Goal: Task Accomplishment & Management: Use online tool/utility

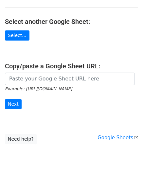
scroll to position [66, 0]
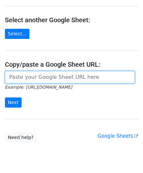
click at [31, 77] on input "url" at bounding box center [70, 77] width 130 height 12
paste input "https://docs.google.com/spreadsheets/d/121NhySRE3oW4RFa1qXzNS0SQpqF4YpEBcBpzuKG…"
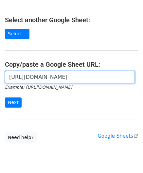
scroll to position [0, 147]
type input "https://docs.google.com/spreadsheets/d/121NhySRE3oW4RFa1qXzNS0SQpqF4YpEBcBpzuKG…"
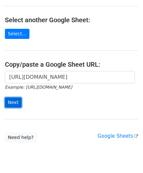
click at [12, 102] on input "Next" at bounding box center [13, 103] width 17 height 10
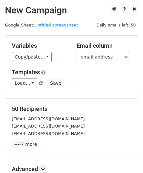
scroll to position [80, 0]
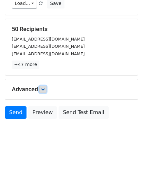
click at [45, 89] on icon at bounding box center [43, 90] width 4 height 4
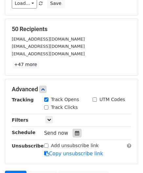
click at [75, 132] on icon at bounding box center [77, 133] width 4 height 5
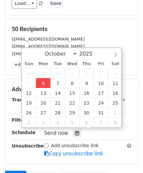
type input "[DATE] 12:00"
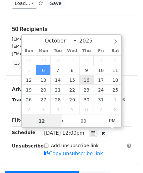
paste input "Hour"
type input "2"
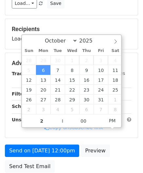
type input "[DATE] 14:00"
